Goal: Information Seeking & Learning: Learn about a topic

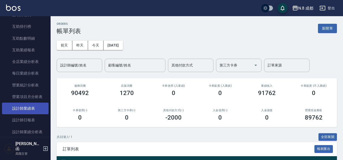
scroll to position [304, 0]
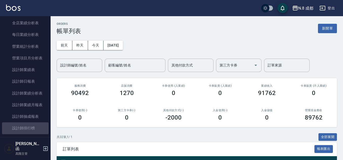
drag, startPoint x: 26, startPoint y: 125, endPoint x: 52, endPoint y: 123, distance: 26.4
click at [26, 125] on link "設計師排行榜" at bounding box center [25, 129] width 47 height 12
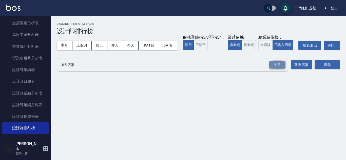
drag, startPoint x: 278, startPoint y: 75, endPoint x: 284, endPoint y: 75, distance: 5.8
click at [278, 69] on div "全選" at bounding box center [277, 65] width 16 height 8
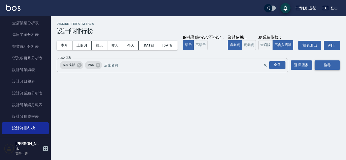
drag, startPoint x: 342, startPoint y: 80, endPoint x: 337, endPoint y: 80, distance: 4.8
click at [339, 80] on div "N.8 成都 [DATE] - [DATE] 設計師排行榜 列印時間： [DATE][PHONE_NUMBER]:07 Designer Perform Ba…" at bounding box center [198, 48] width 295 height 64
click at [334, 70] on button "搜尋" at bounding box center [327, 65] width 25 height 9
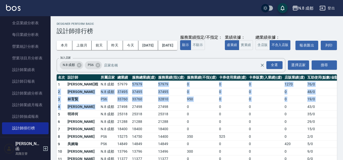
drag, startPoint x: 81, startPoint y: 114, endPoint x: 110, endPoint y: 93, distance: 36.5
click at [110, 93] on tbody "1 [PERSON_NAME][PERSON_NAME]8 成都 57979 57979 57979 0 0 0 1270 76 / 0 2 [PERSON_…" at bounding box center [199, 140] width 284 height 119
click at [116, 88] on td "57979" at bounding box center [123, 85] width 15 height 8
drag, startPoint x: 106, startPoint y: 93, endPoint x: 143, endPoint y: 119, distance: 44.9
click at [143, 119] on tbody "1 [PERSON_NAME][PERSON_NAME]8 成都 57979 57979 57979 0 0 0 1270 76 / 0 2 [PERSON_…" at bounding box center [199, 140] width 284 height 119
